Goal: Task Accomplishment & Management: Use online tool/utility

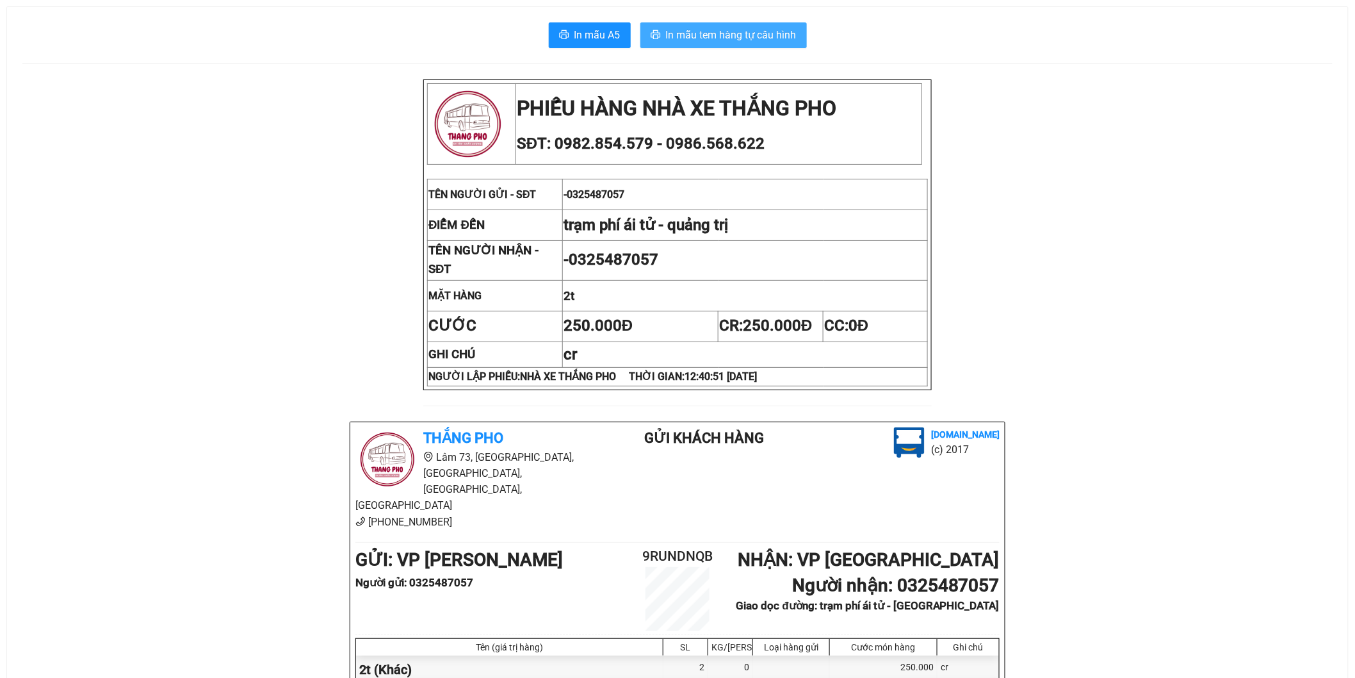
click at [746, 34] on span "In mẫu tem hàng tự cấu hình" at bounding box center [731, 35] width 131 height 16
click at [769, 26] on button "In mẫu tem hàng tự cấu hình" at bounding box center [723, 35] width 167 height 26
